Goal: Transaction & Acquisition: Obtain resource

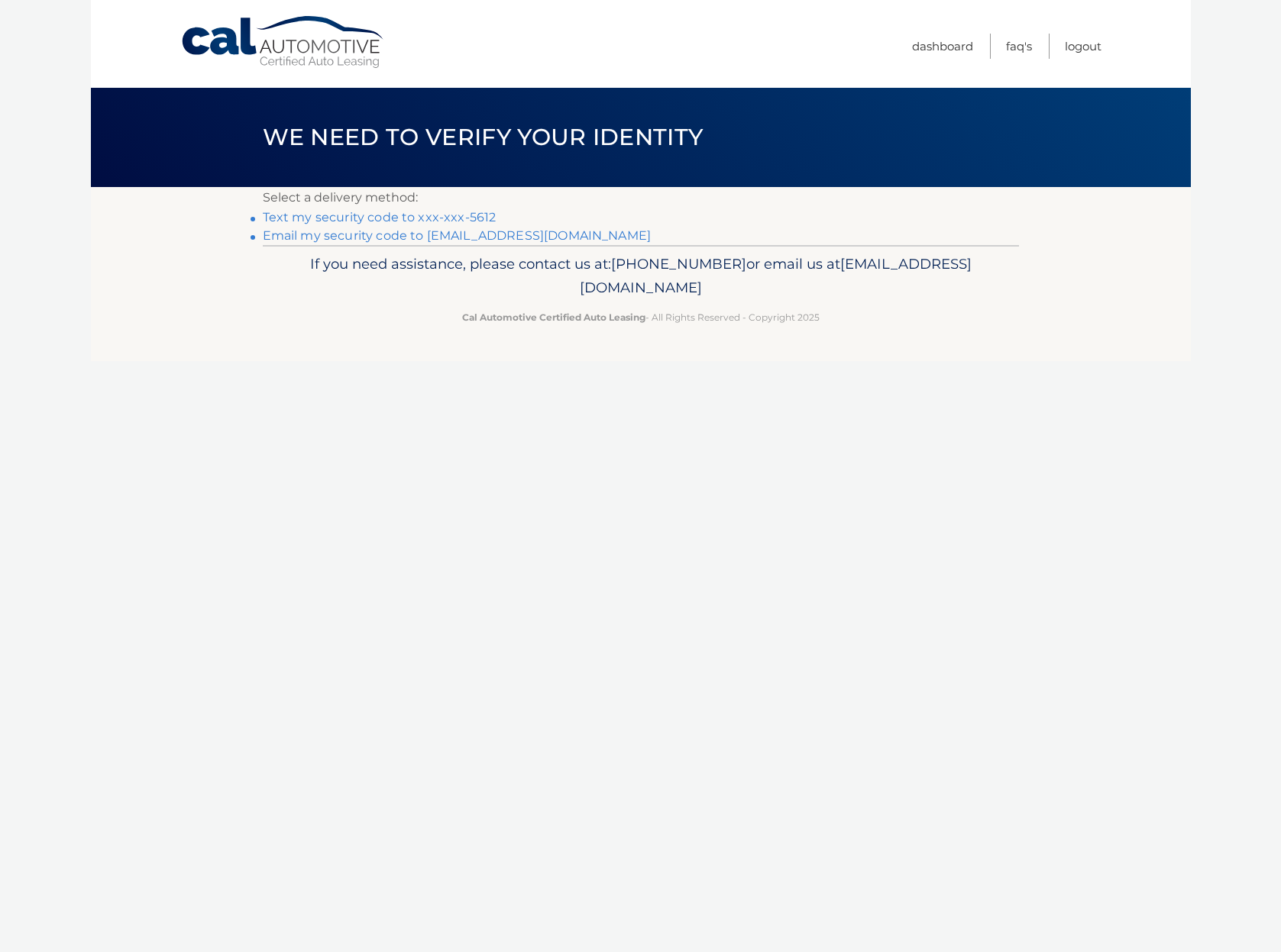
click at [422, 217] on link "Text my security code to xxx-xxx-5612" at bounding box center [380, 217] width 234 height 15
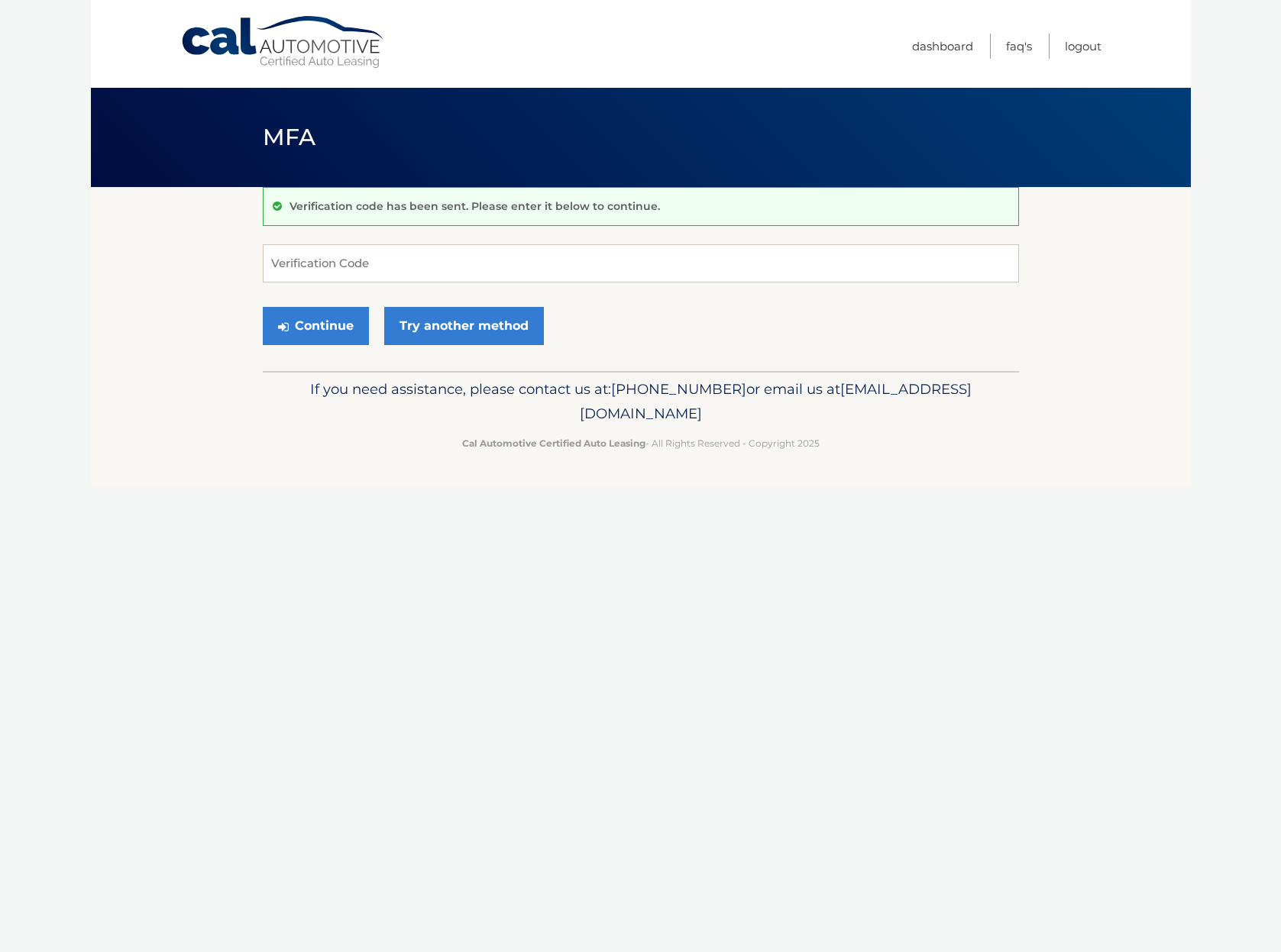
click at [405, 275] on input "Verification Code" at bounding box center [641, 264] width 756 height 38
type input "922638"
click at [337, 324] on button "Continue" at bounding box center [316, 326] width 106 height 38
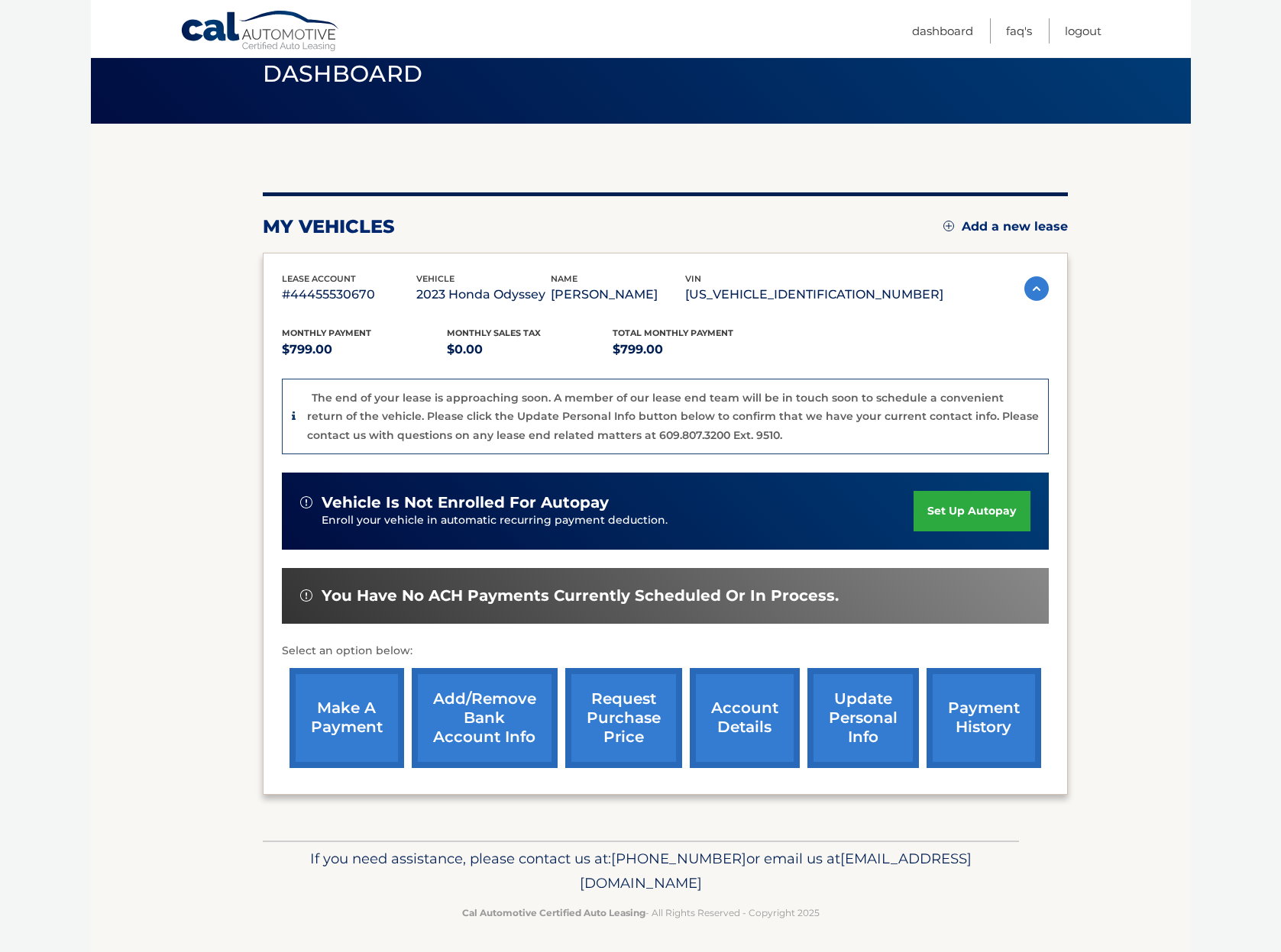
scroll to position [62, 0]
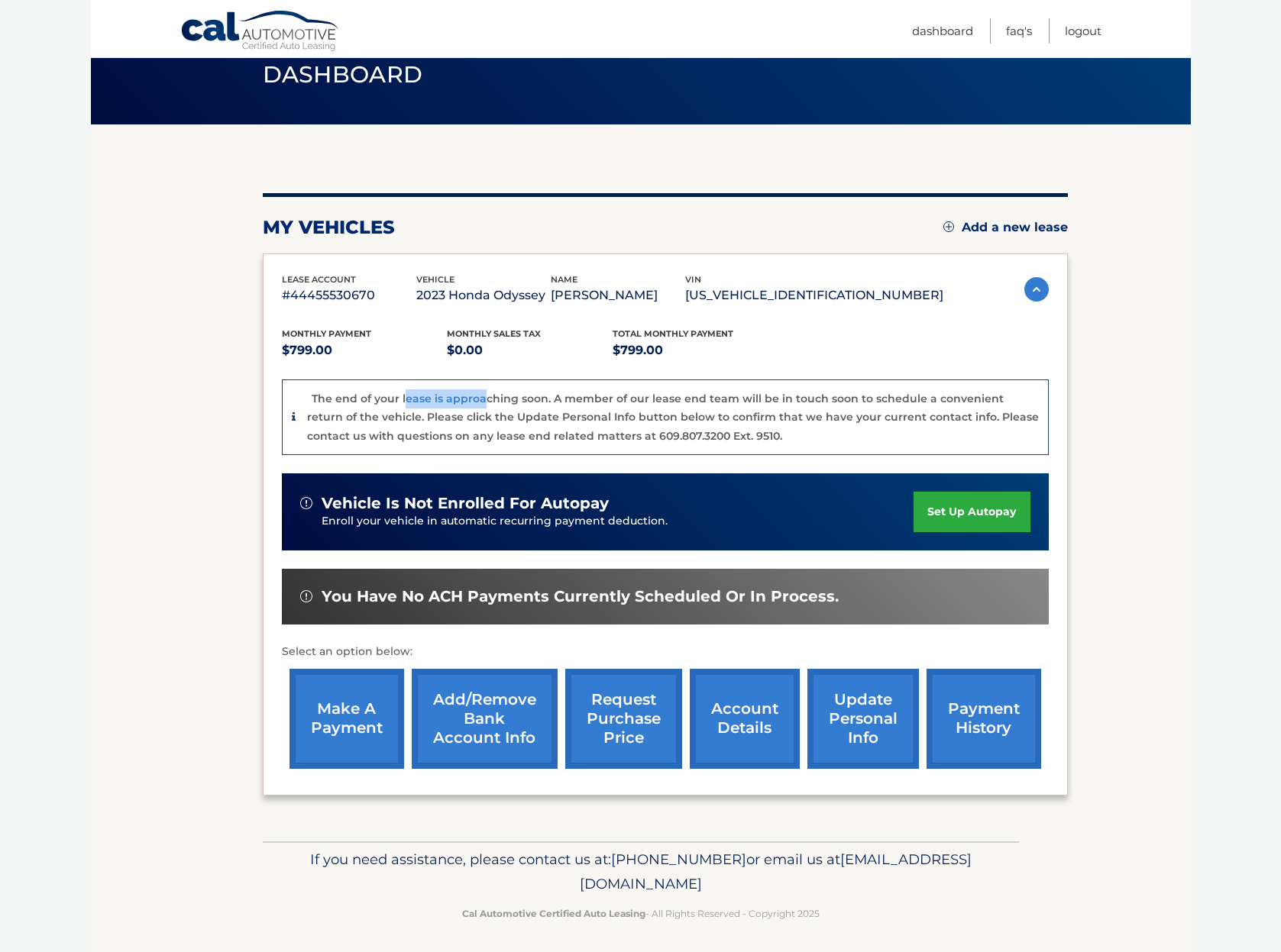
drag, startPoint x: 402, startPoint y: 400, endPoint x: 482, endPoint y: 389, distance: 80.8
click at [482, 389] on div "The end of your lease is approaching soon. A member of our lease end team will …" at bounding box center [672, 417] width 732 height 56
click at [559, 404] on div "The end of your lease is approaching soon. A member of our lease end team will …" at bounding box center [672, 417] width 732 height 56
click at [629, 721] on link "request purchase price" at bounding box center [624, 719] width 117 height 100
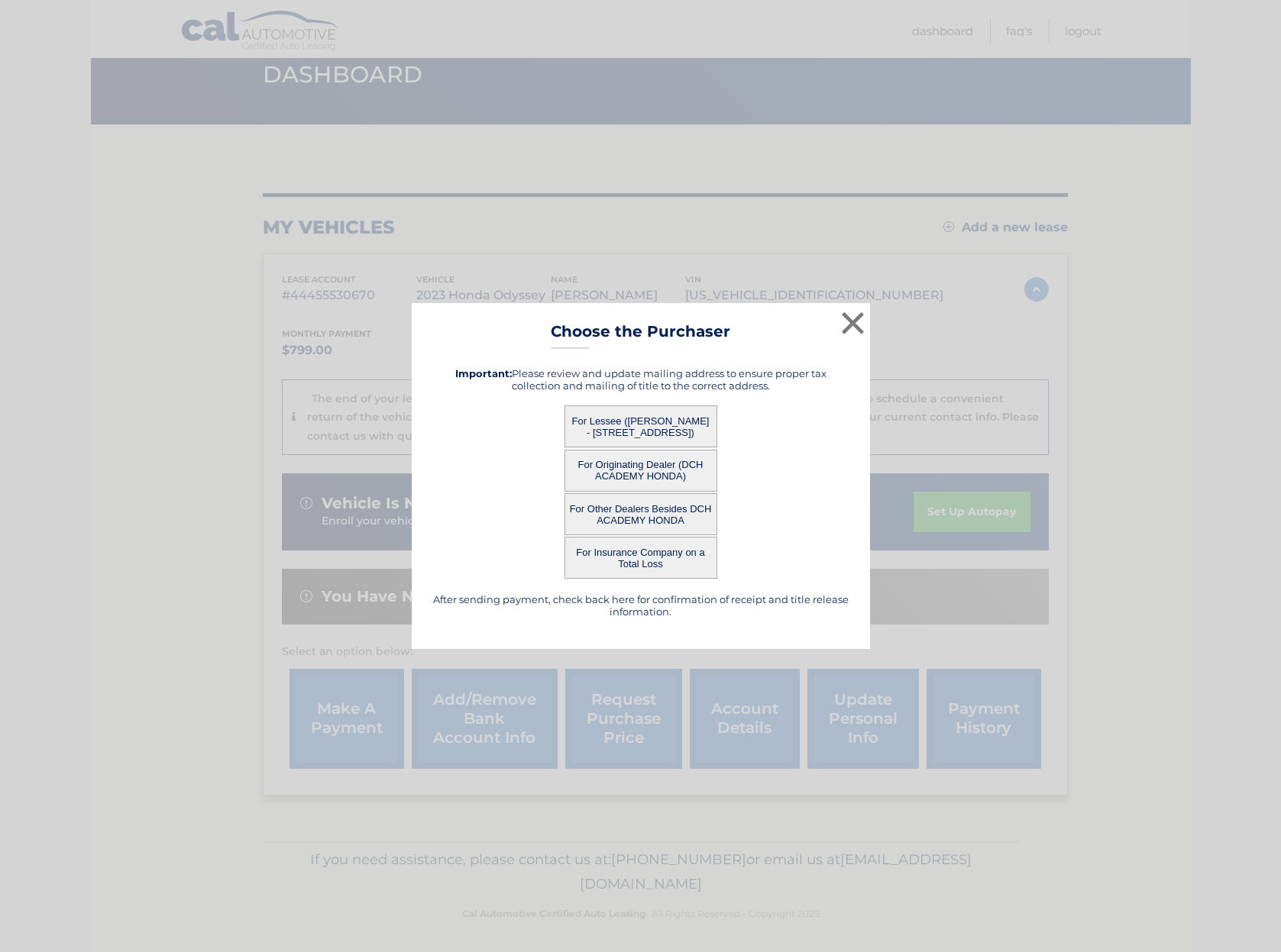
click at [641, 418] on button "For Lessee ([PERSON_NAME] - [STREET_ADDRESS])" at bounding box center [641, 426] width 153 height 42
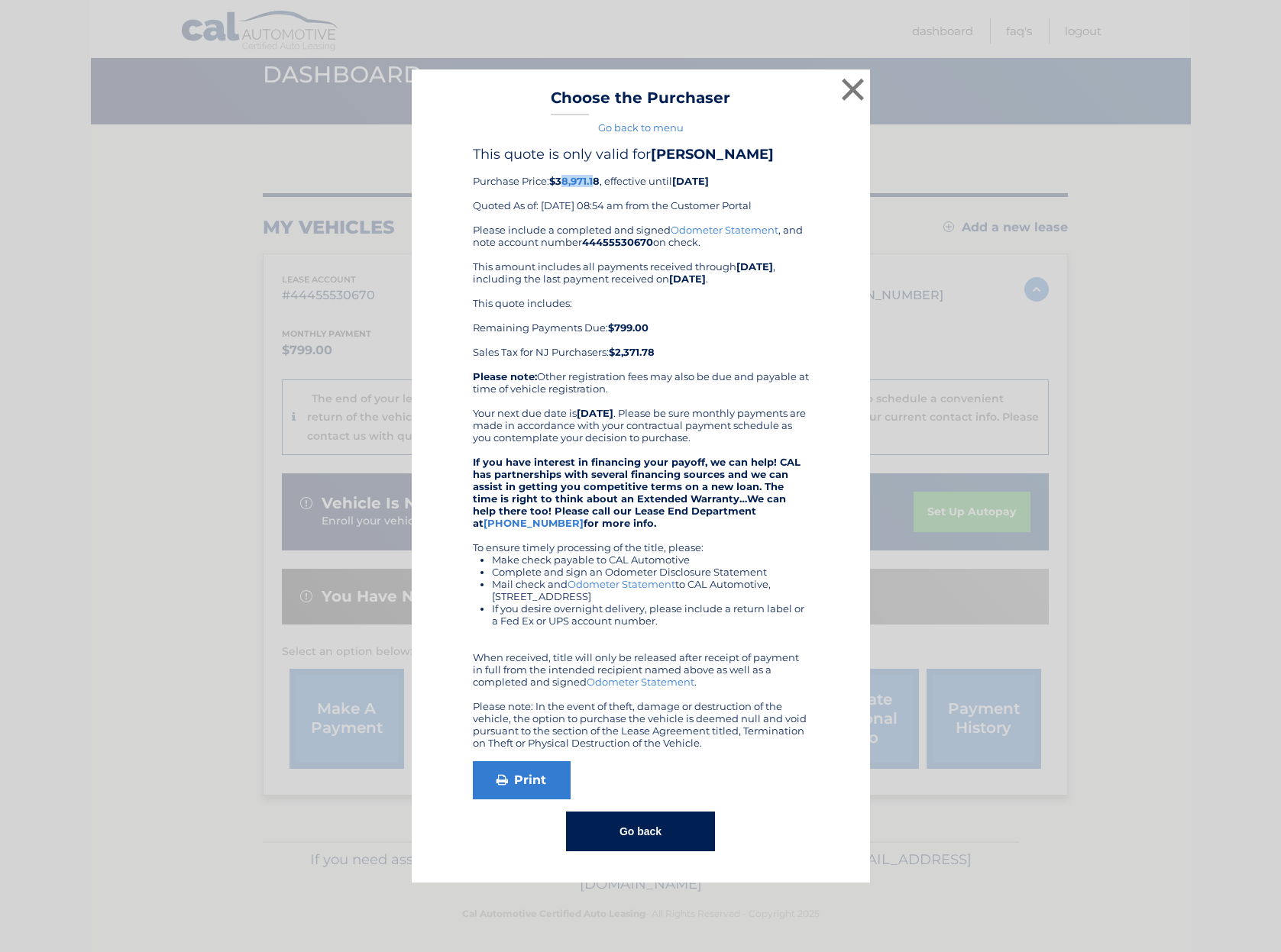
drag, startPoint x: 561, startPoint y: 181, endPoint x: 600, endPoint y: 180, distance: 39.0
click at [599, 180] on b "$38,971.18" at bounding box center [575, 181] width 51 height 12
click at [476, 199] on div "This quote is only valid for [PERSON_NAME] Purchase Price: $38,971.18 , effecti…" at bounding box center [641, 185] width 336 height 78
drag, startPoint x: 561, startPoint y: 180, endPoint x: 647, endPoint y: 182, distance: 86.0
click at [647, 182] on div "This quote is only valid for [PERSON_NAME] Purchase Price: $38,971.18 , effecti…" at bounding box center [641, 185] width 336 height 78
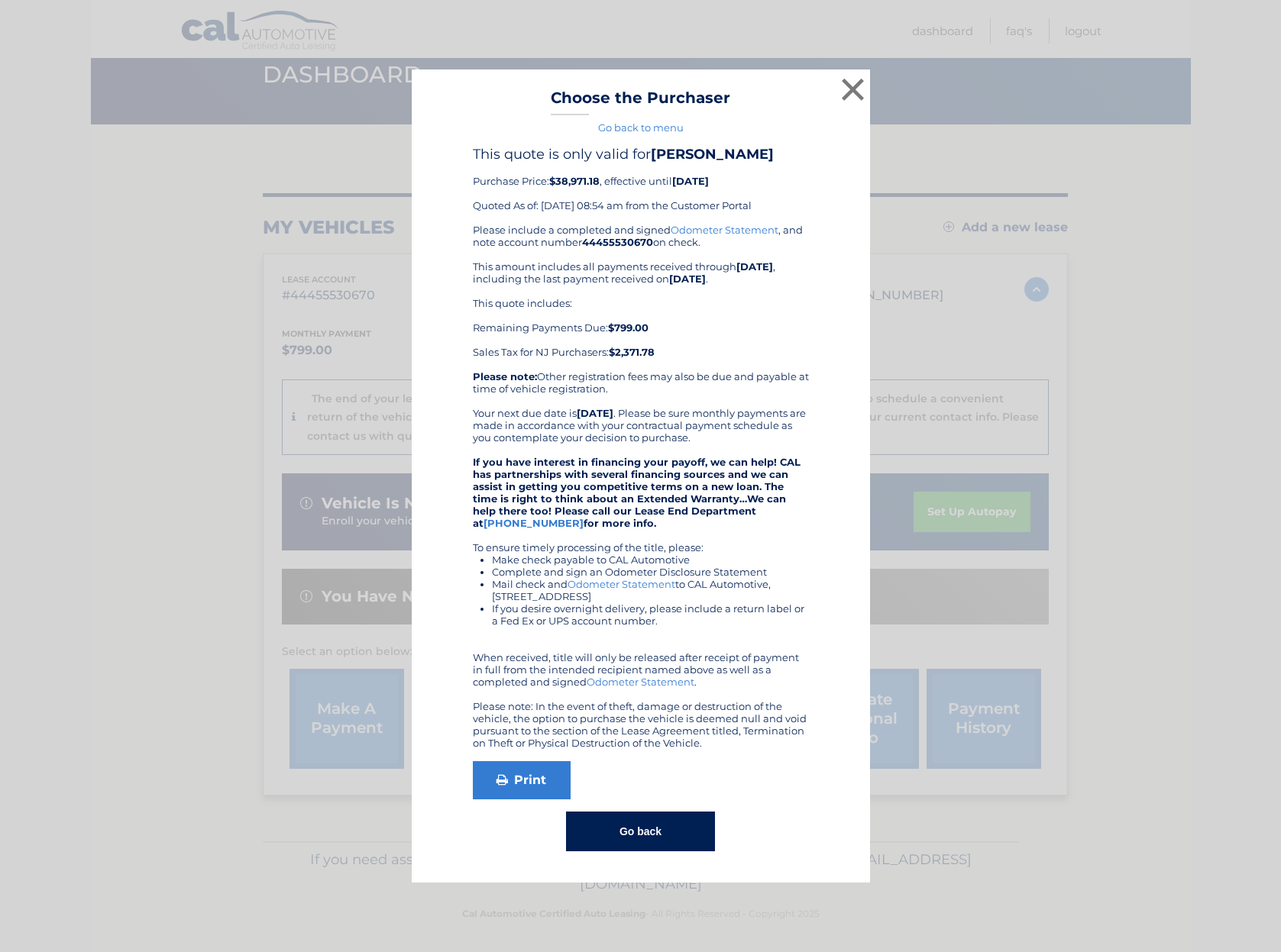
click at [599, 247] on b "44455530670" at bounding box center [618, 242] width 71 height 12
drag, startPoint x: 606, startPoint y: 351, endPoint x: 688, endPoint y: 354, distance: 82.1
click at [688, 354] on div "This quote includes: Remaining Payments Due: $799.00 Sales Tax for NJ Purchaser…" at bounding box center [641, 327] width 336 height 61
click at [644, 338] on div "This quote includes: Remaining Payments Due: $799.00 Sales Tax for NJ Purchaser…" at bounding box center [641, 327] width 336 height 61
click at [851, 92] on button "×" at bounding box center [853, 89] width 31 height 31
